Goal: Unclear: Browse casually

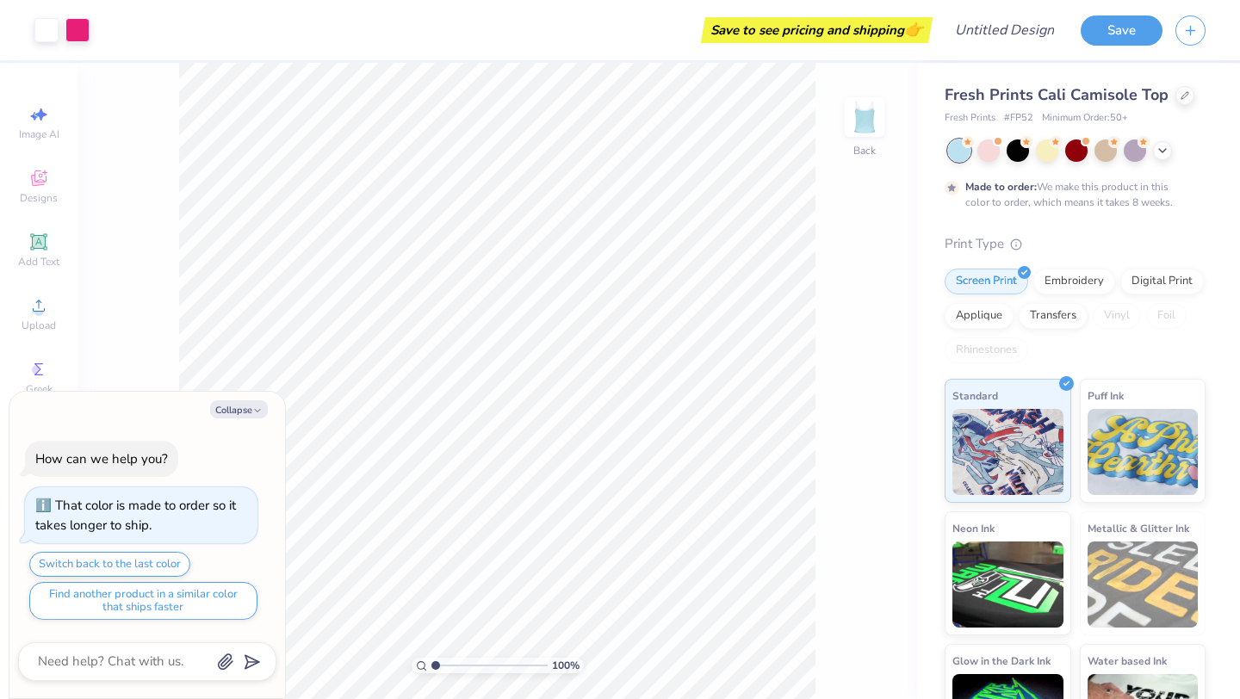
click at [1002, 153] on div at bounding box center [1077, 151] width 258 height 22
click at [995, 152] on div at bounding box center [989, 149] width 22 height 22
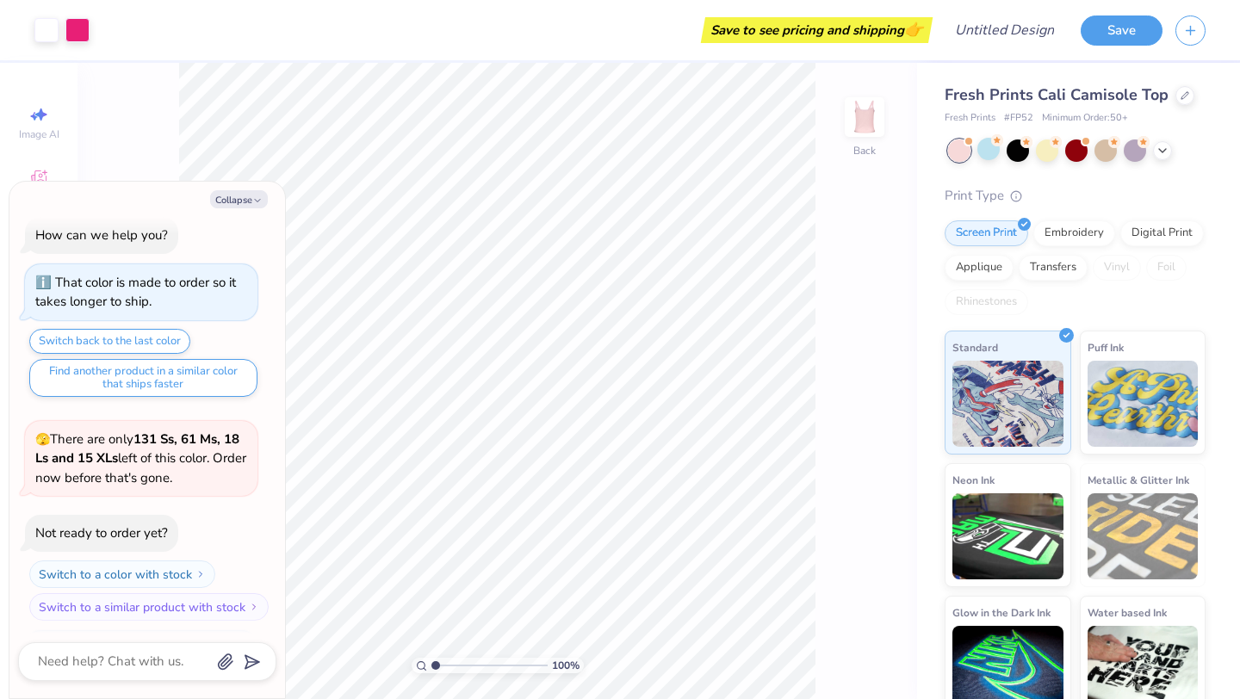
scroll to position [100, 0]
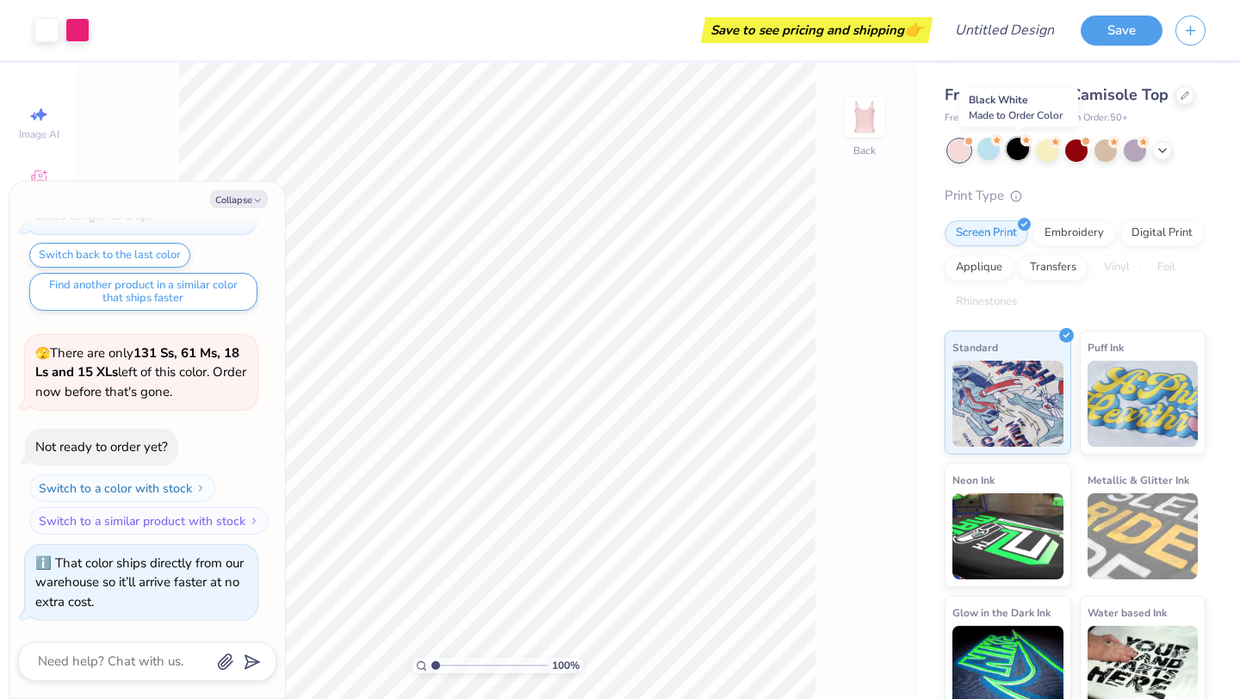
click at [1012, 151] on div at bounding box center [1018, 149] width 22 height 22
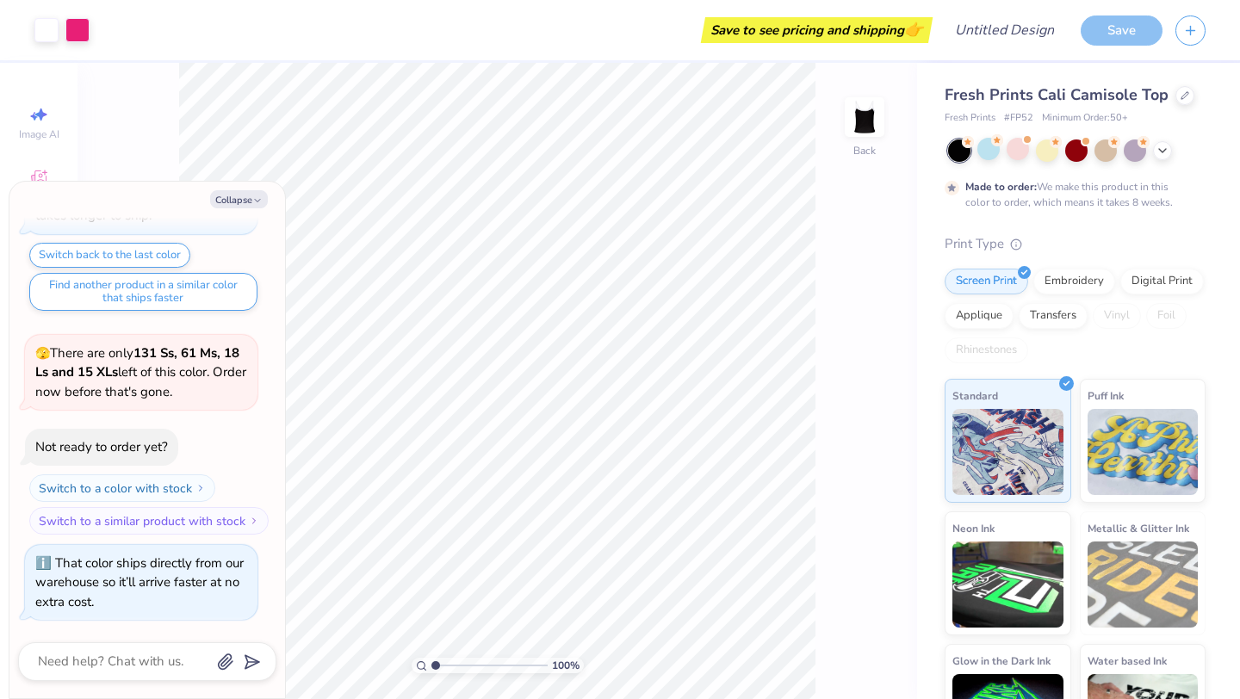
scroll to position [243, 0]
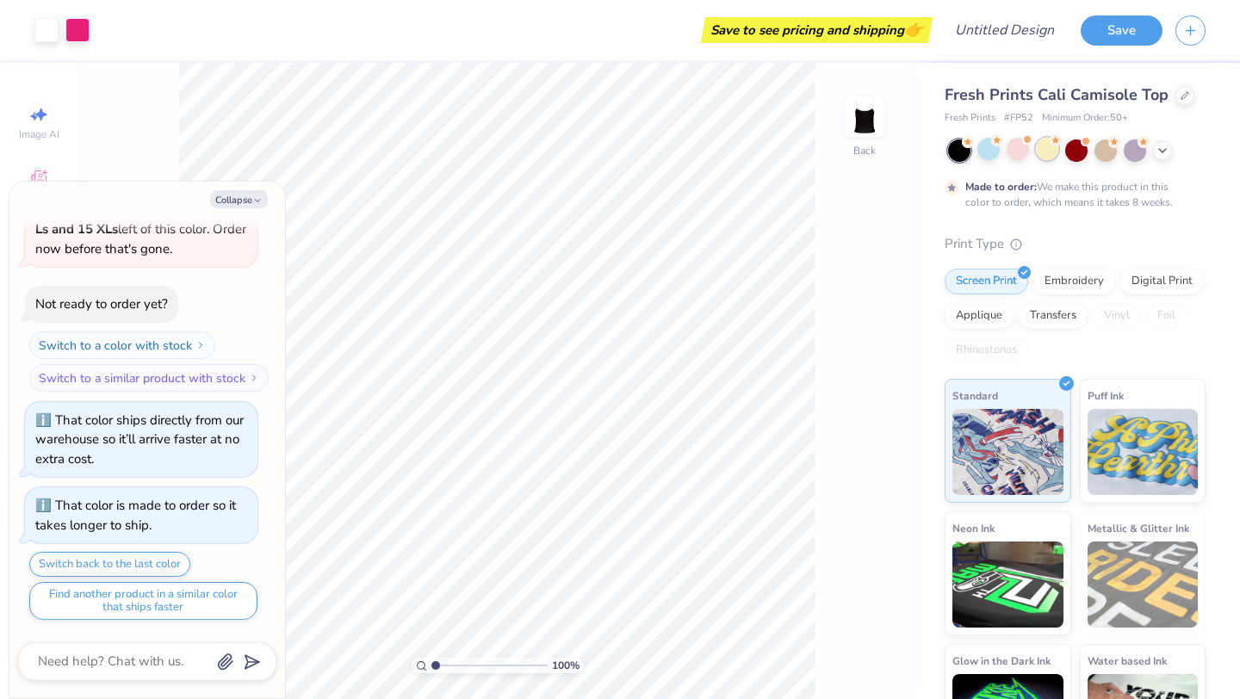
click at [1049, 155] on div at bounding box center [1047, 149] width 22 height 22
click at [1072, 156] on div at bounding box center [1076, 149] width 22 height 22
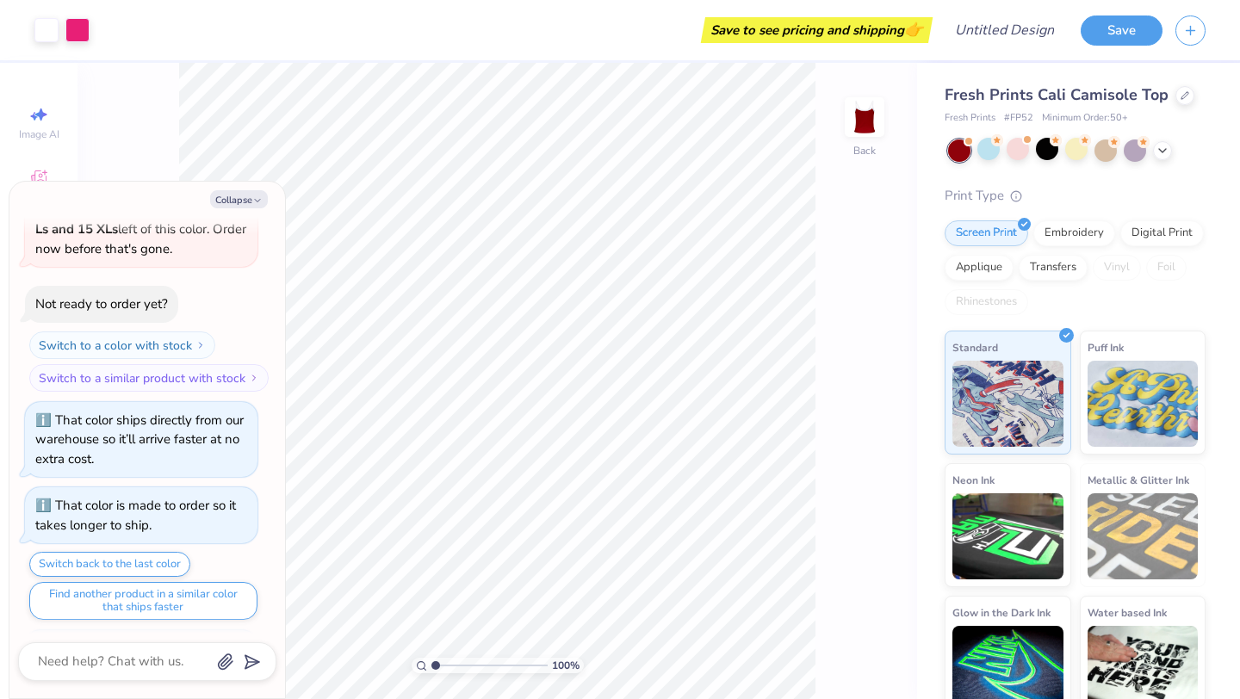
scroll to position [552, 0]
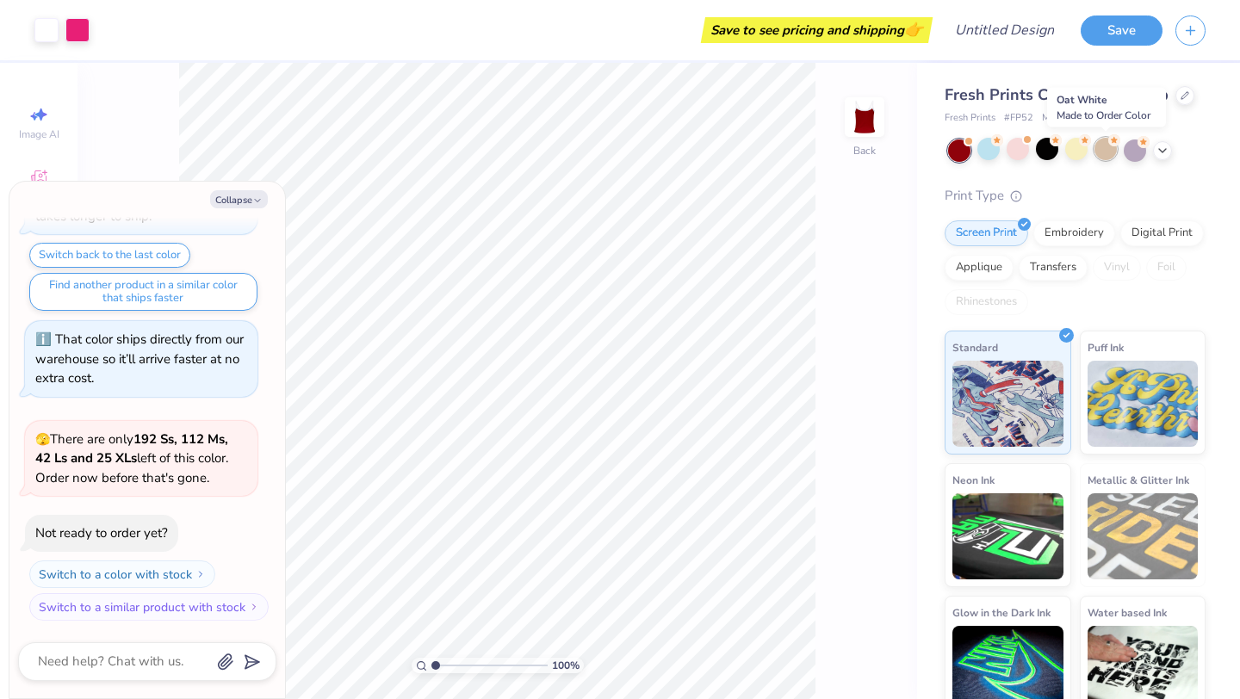
click at [1113, 151] on div at bounding box center [1106, 149] width 22 height 22
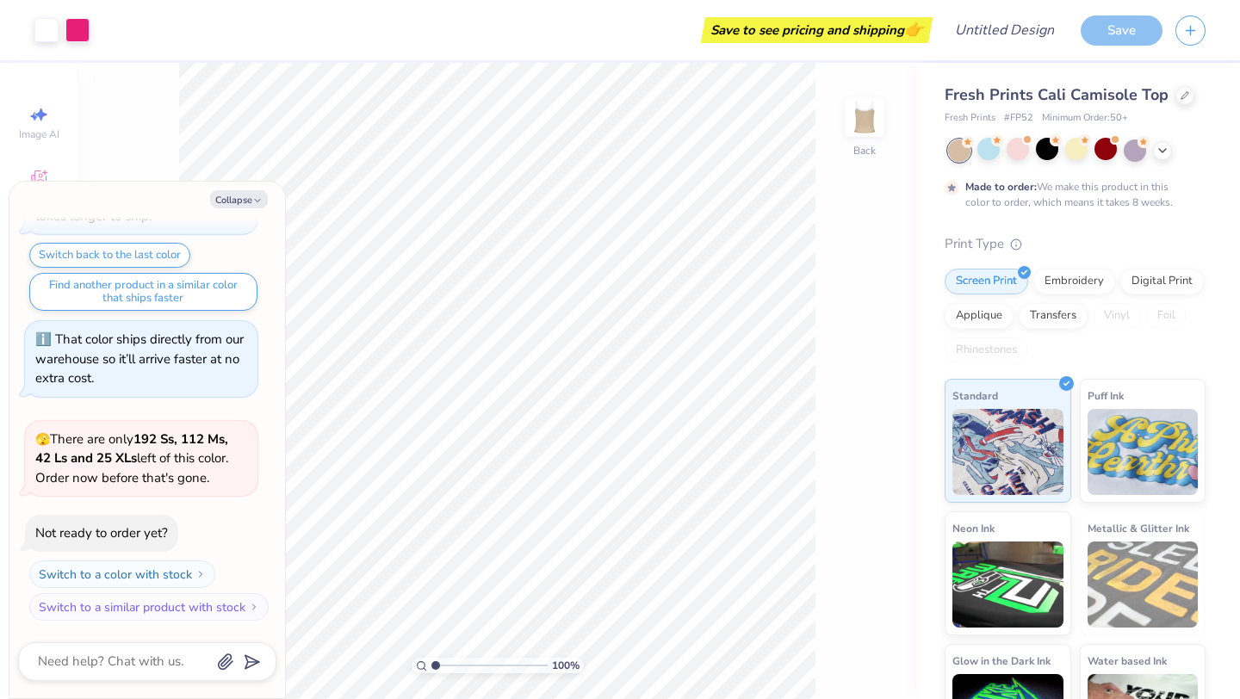
scroll to position [695, 0]
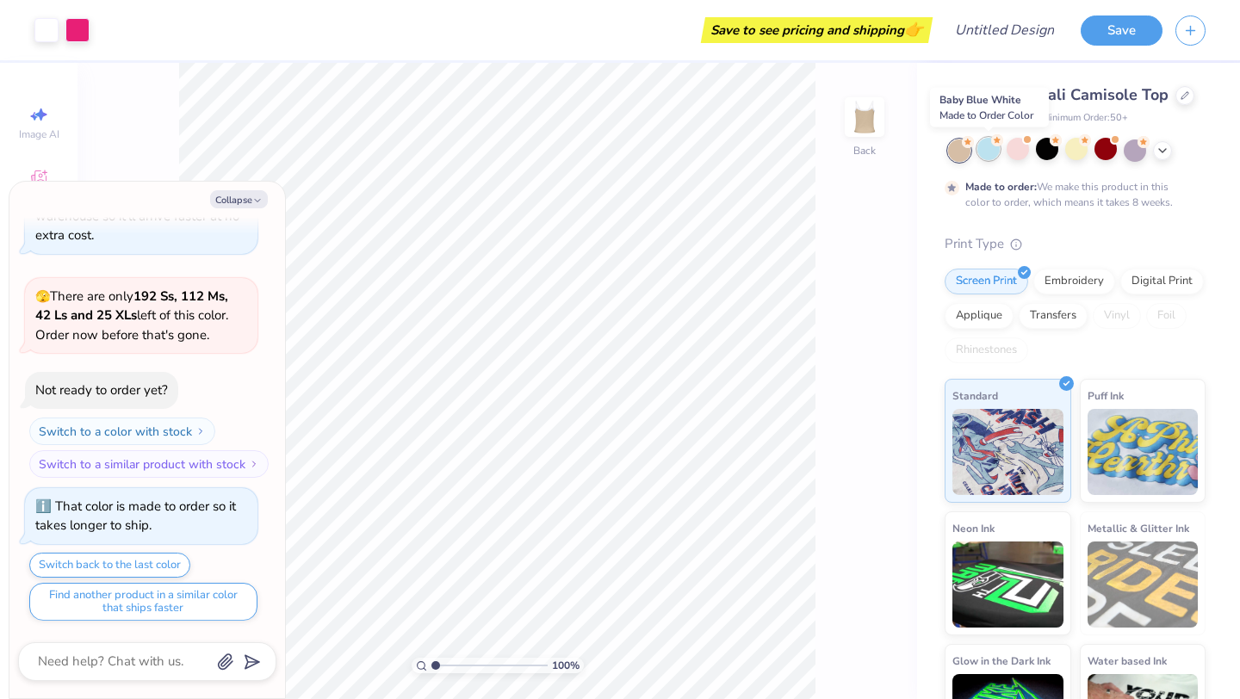
click at [995, 153] on div at bounding box center [989, 149] width 22 height 22
click at [245, 204] on button "Collapse" at bounding box center [239, 199] width 58 height 18
type textarea "x"
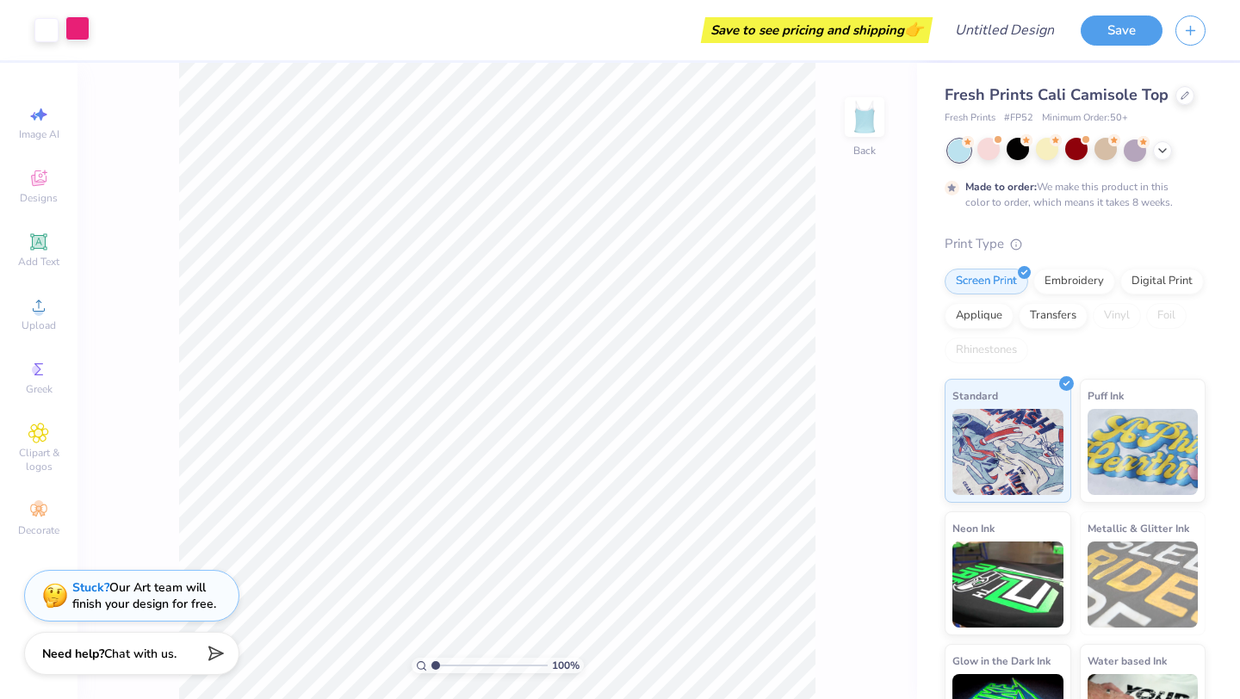
click at [78, 28] on div at bounding box center [77, 28] width 24 height 24
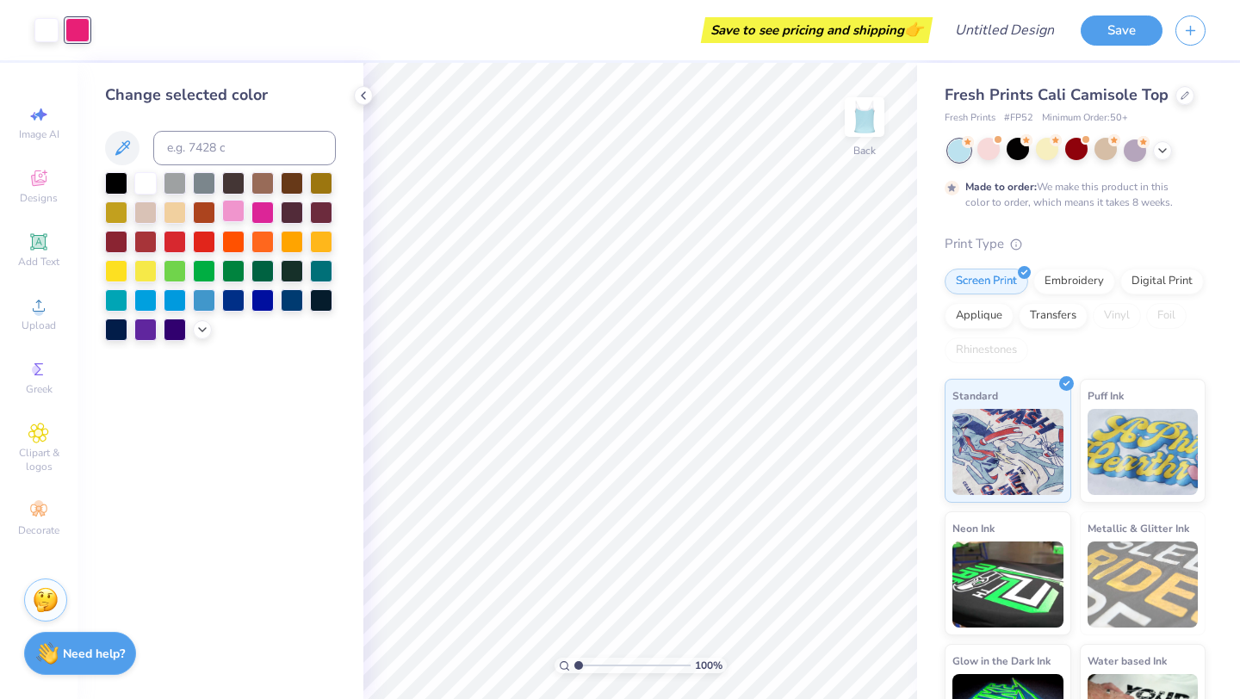
click at [232, 216] on div at bounding box center [233, 211] width 22 height 22
